Goal: Task Accomplishment & Management: Manage account settings

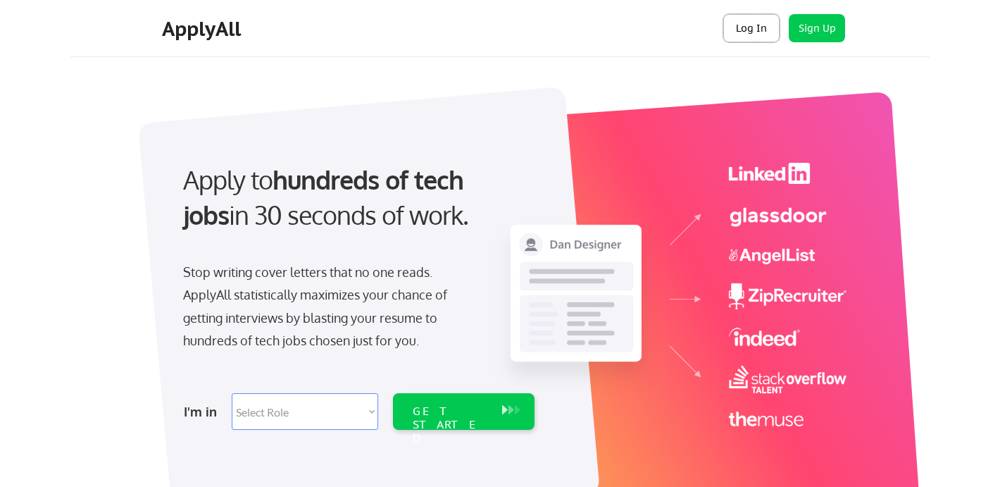
click at [765, 38] on button "Log In" at bounding box center [752, 28] width 56 height 28
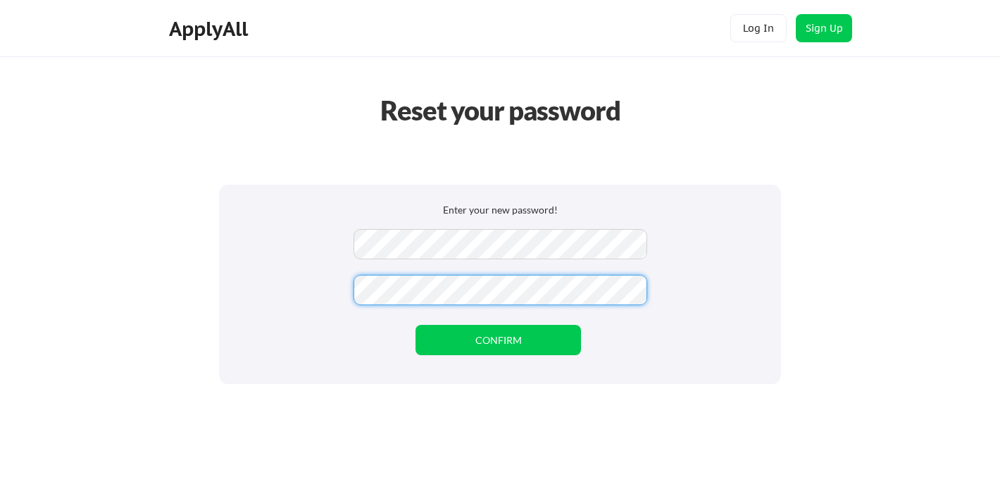
click at [457, 333] on button "CONFIRM" at bounding box center [499, 340] width 166 height 30
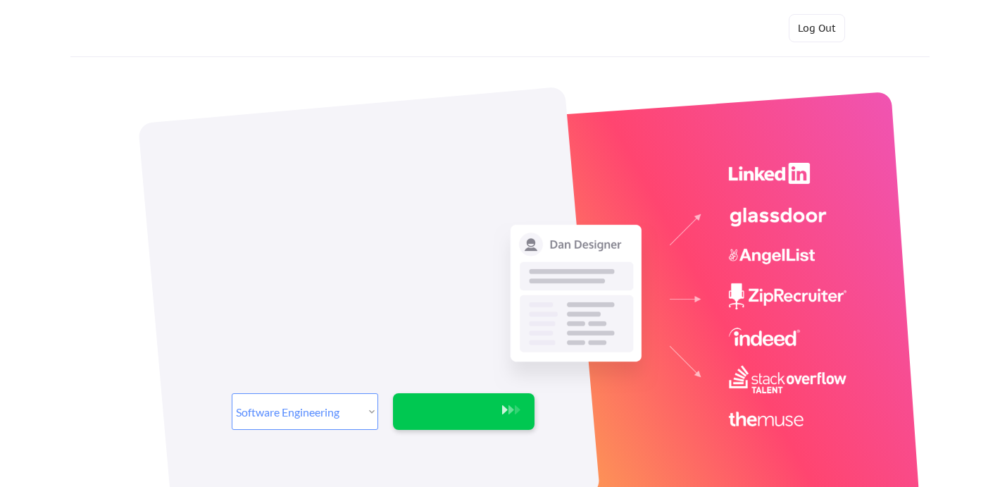
select select ""engineering""
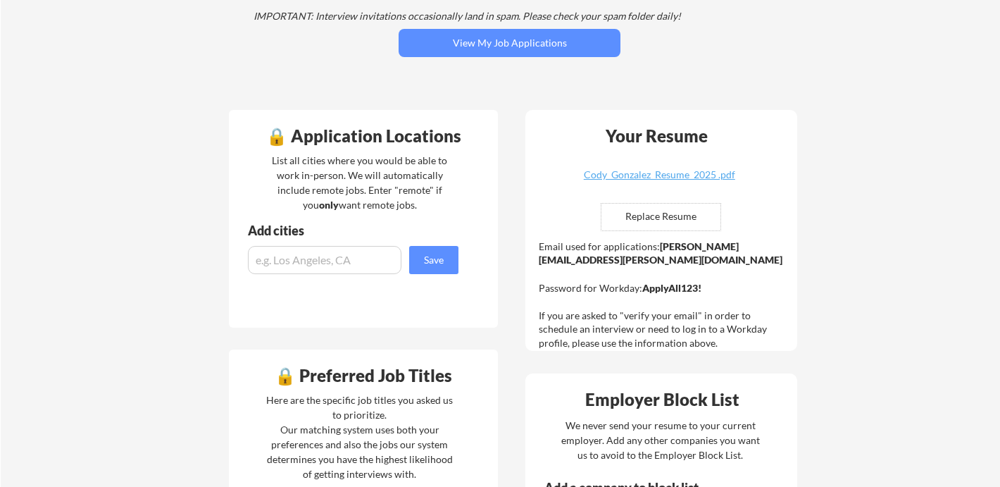
scroll to position [252, 0]
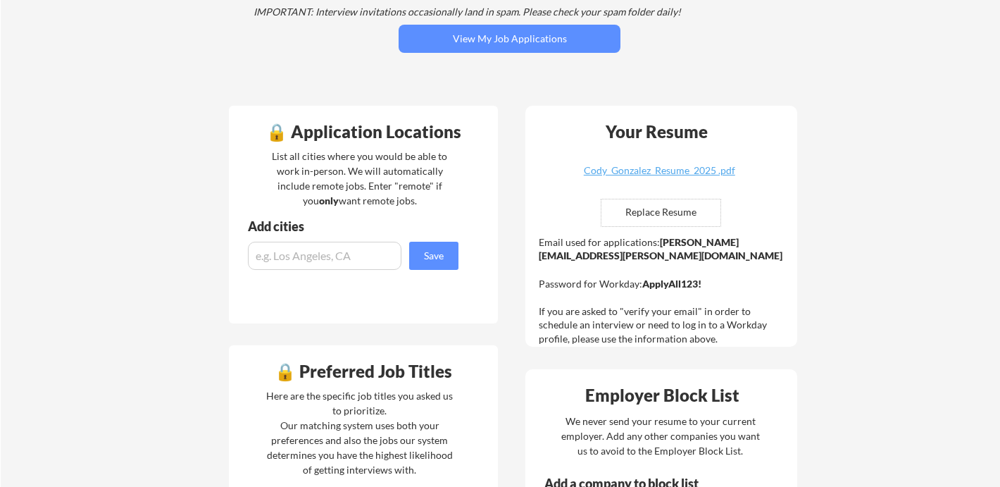
click at [678, 246] on strong "cody.gonzalez@mailflux.com" at bounding box center [661, 249] width 244 height 26
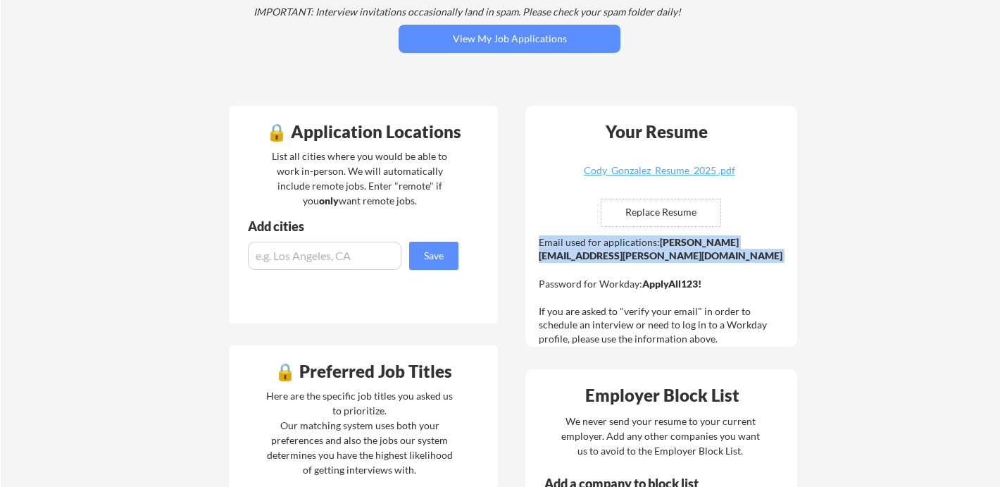
click at [678, 246] on strong "cody.gonzalez@mailflux.com" at bounding box center [661, 249] width 244 height 26
click at [660, 246] on strong "cody.gonzalez@mailflux.com" at bounding box center [661, 249] width 244 height 26
drag, startPoint x: 660, startPoint y: 245, endPoint x: 775, endPoint y: 236, distance: 115.2
click at [775, 236] on strong "cody.gonzalez@mailflux.com" at bounding box center [661, 249] width 244 height 26
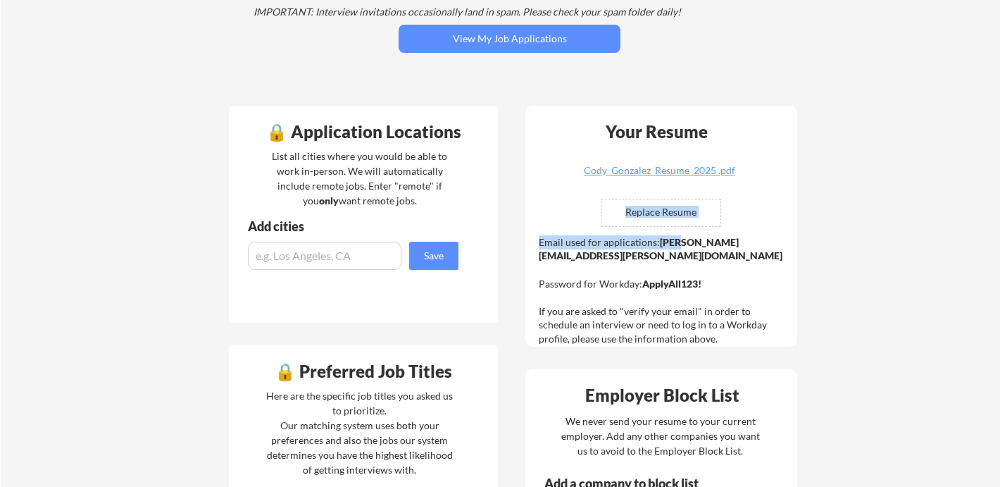
drag, startPoint x: 789, startPoint y: 243, endPoint x: 680, endPoint y: 242, distance: 109.2
click at [680, 242] on div "Your Resume Cody_Gonzalez_Resume_2025 .pdf Replace Resume ✅ Replaced! Email use…" at bounding box center [662, 226] width 272 height 241
click at [680, 242] on strong "cody.gonzalez@mailflux.com" at bounding box center [661, 249] width 244 height 26
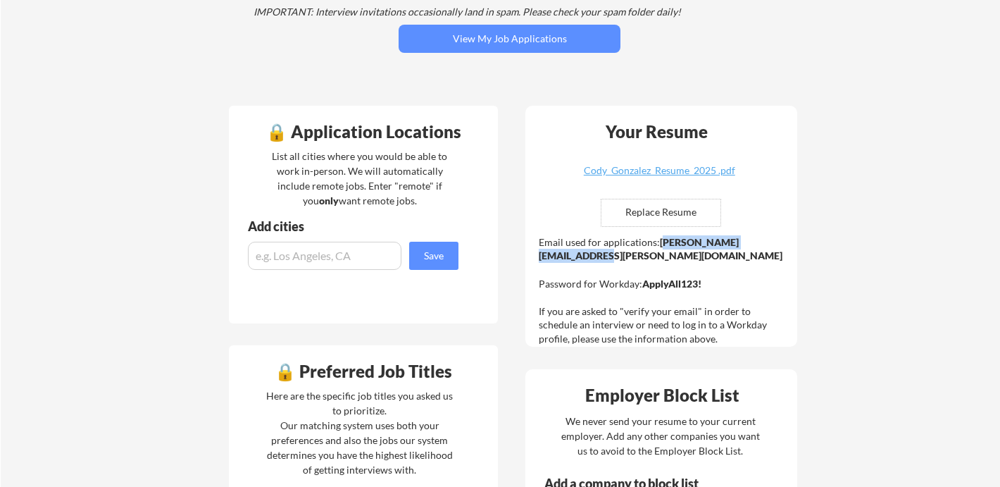
drag, startPoint x: 661, startPoint y: 242, endPoint x: 787, endPoint y: 239, distance: 126.2
click at [783, 240] on strong "cody.gonzalez@mailflux.com" at bounding box center [661, 249] width 244 height 26
click at [685, 213] on input "file" at bounding box center [661, 212] width 119 height 27
type input "C:\fakepath\CodyGonzResume.pdf"
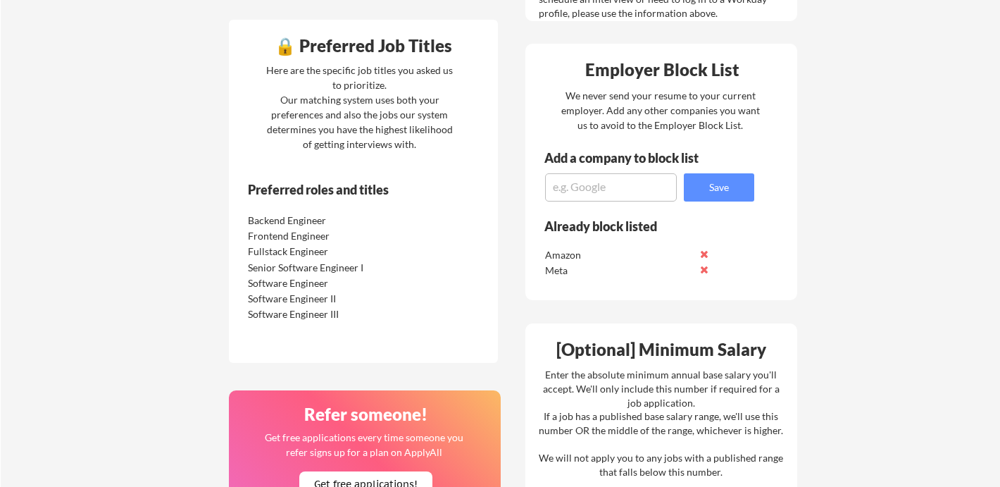
scroll to position [585, 0]
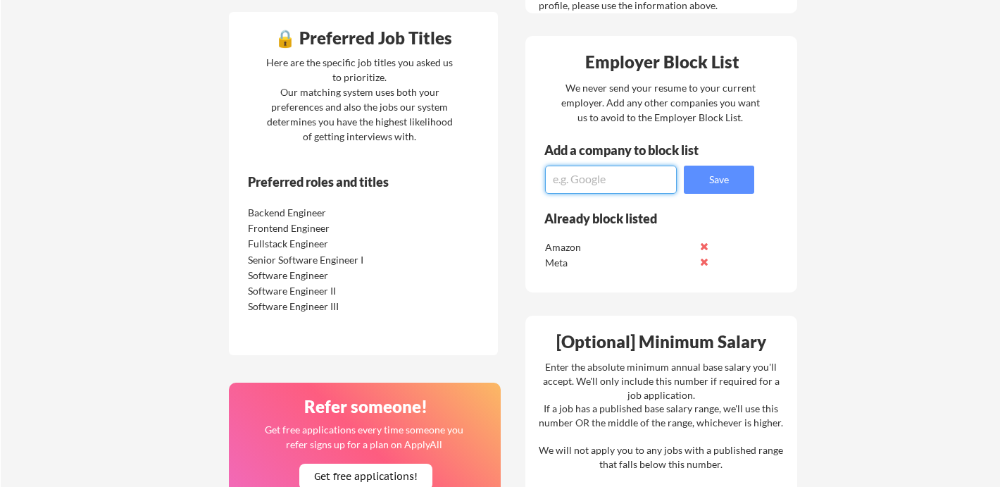
click at [564, 178] on textarea at bounding box center [611, 180] width 132 height 28
type textarea "Skio"
click at [724, 181] on button "Save" at bounding box center [719, 180] width 70 height 28
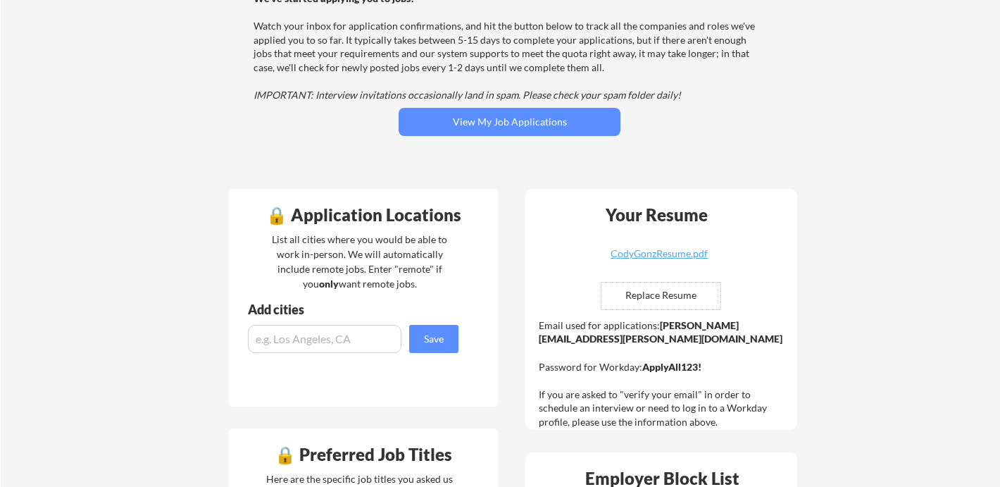
scroll to position [0, 0]
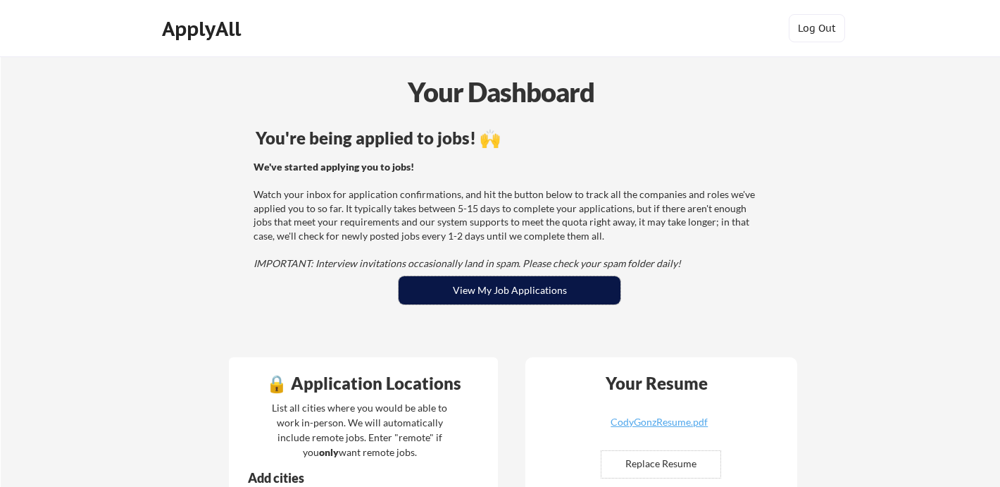
click at [437, 283] on button "View My Job Applications" at bounding box center [510, 290] width 222 height 28
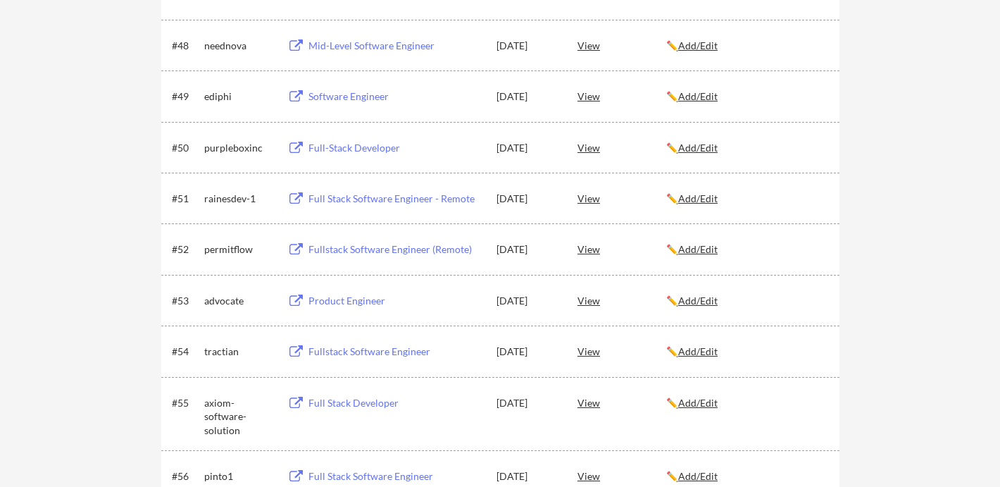
scroll to position [3124, 0]
